Goal: Task Accomplishment & Management: Manage account settings

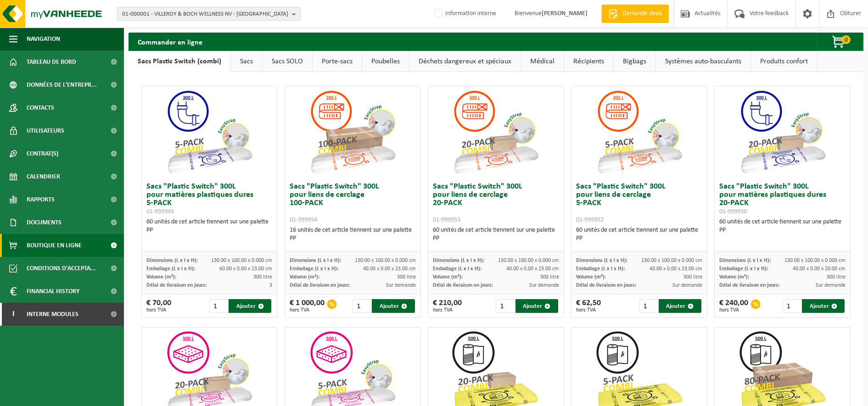
click at [164, 17] on span "01-000001 - VILLEROY & BOCH WELLNESS NV - ROESELARE" at bounding box center [205, 14] width 166 height 14
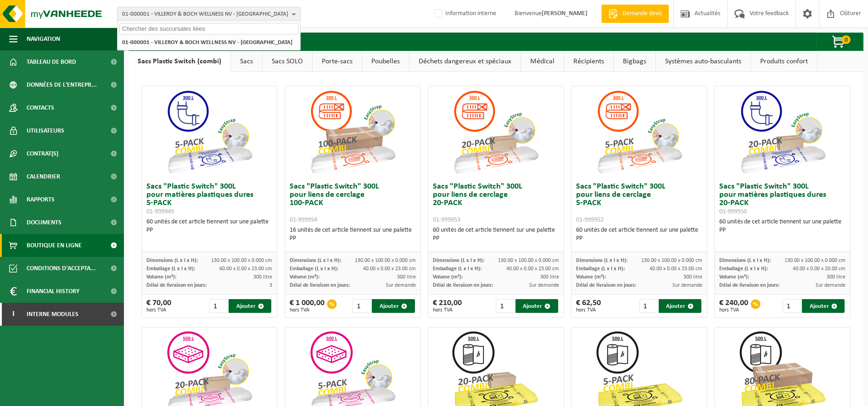
click at [148, 29] on input "text" at bounding box center [208, 28] width 179 height 11
paste input "10-937623"
type input "10-937623"
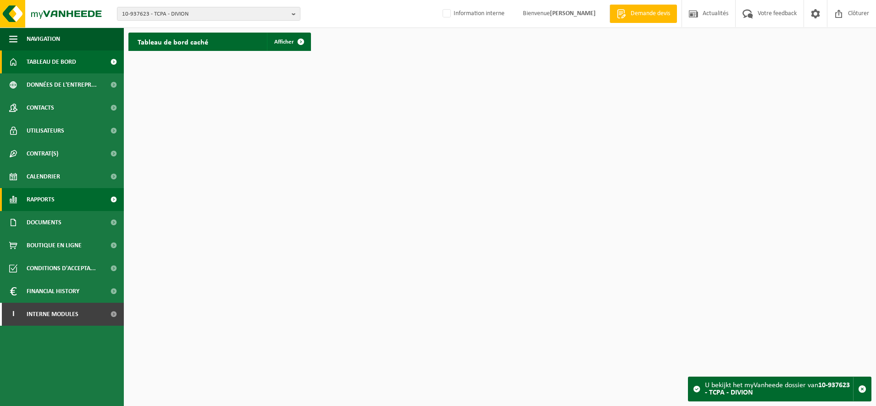
click at [45, 197] on span "Rapports" at bounding box center [41, 199] width 28 height 23
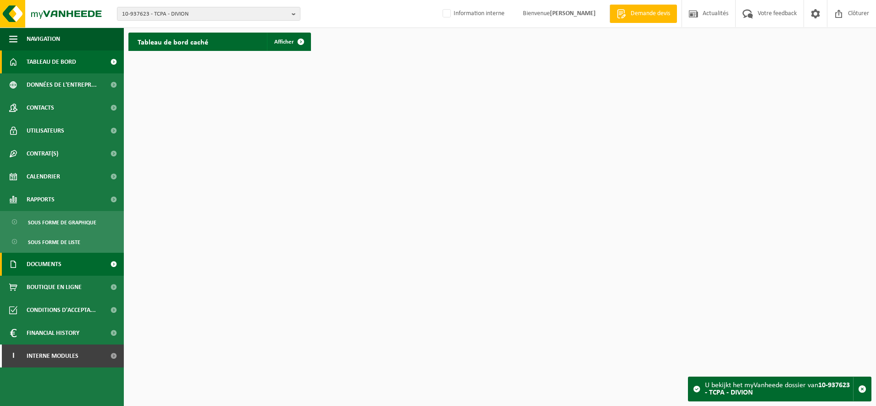
click at [38, 262] on span "Documents" at bounding box center [44, 264] width 35 height 23
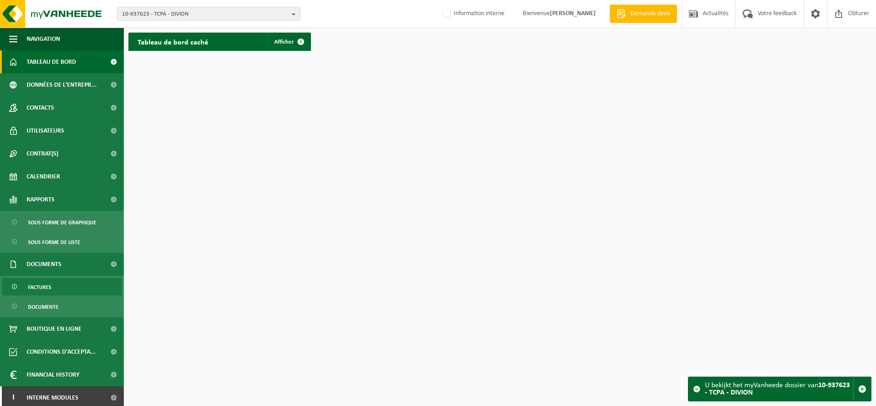
click at [34, 291] on span "Factures" at bounding box center [39, 287] width 23 height 17
